Goal: Book appointment/travel/reservation

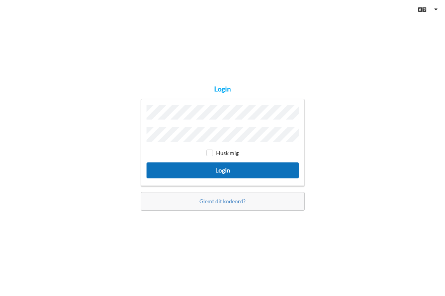
click at [245, 170] on button "Login" at bounding box center [223, 170] width 152 height 16
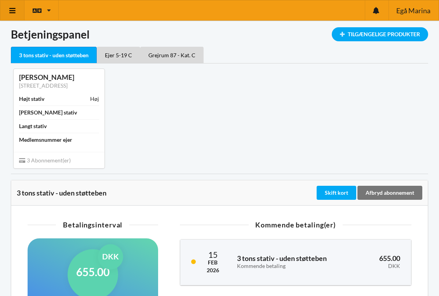
click at [16, 13] on icon at bounding box center [13, 10] width 8 height 7
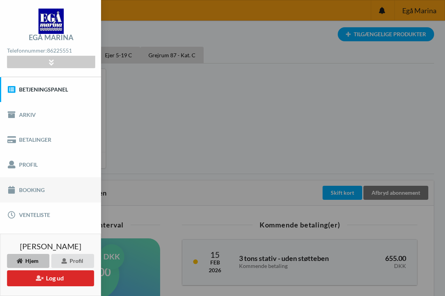
click at [24, 190] on link "Booking" at bounding box center [50, 189] width 101 height 25
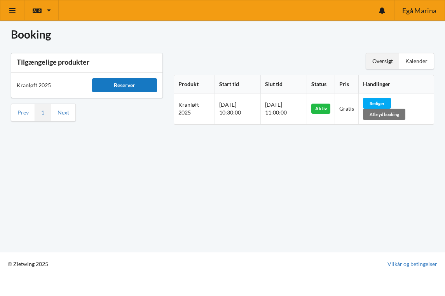
click at [133, 85] on div "Reserver" at bounding box center [124, 85] width 65 height 14
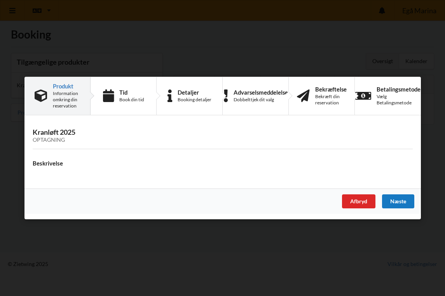
click at [396, 200] on div "Næste" at bounding box center [398, 201] width 32 height 14
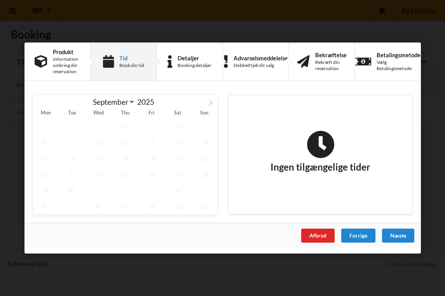
click at [210, 103] on icon at bounding box center [210, 102] width 5 height 5
select select "9"
click at [128, 175] on span "23" at bounding box center [125, 174] width 24 height 16
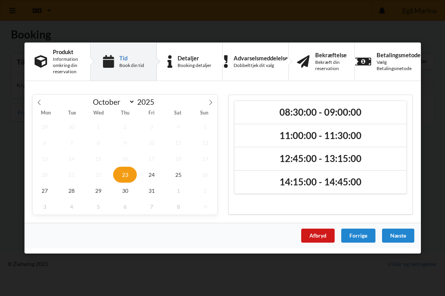
click at [319, 236] on div "Afbryd" at bounding box center [317, 235] width 33 height 14
